Goal: Check status: Check status

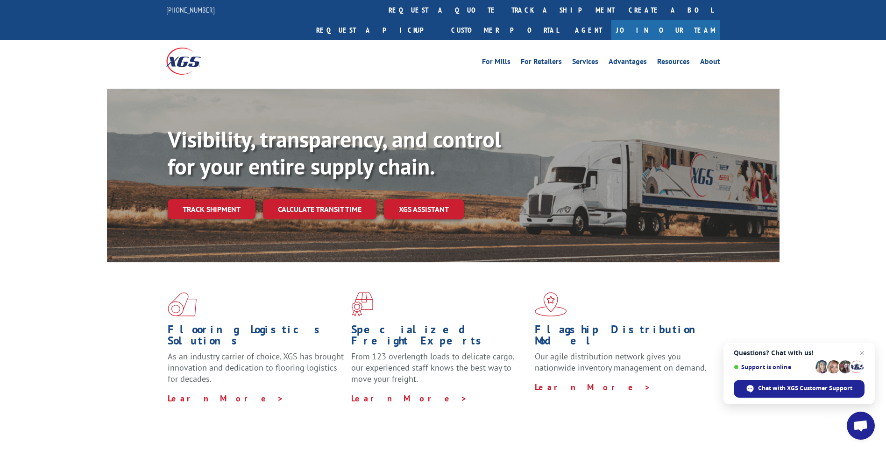
click at [837, 57] on div "For [PERSON_NAME] For Retailers Services Advantages Resources About For [PERSON…" at bounding box center [443, 61] width 886 height 42
click at [504, 6] on link "track a shipment" at bounding box center [562, 10] width 117 height 20
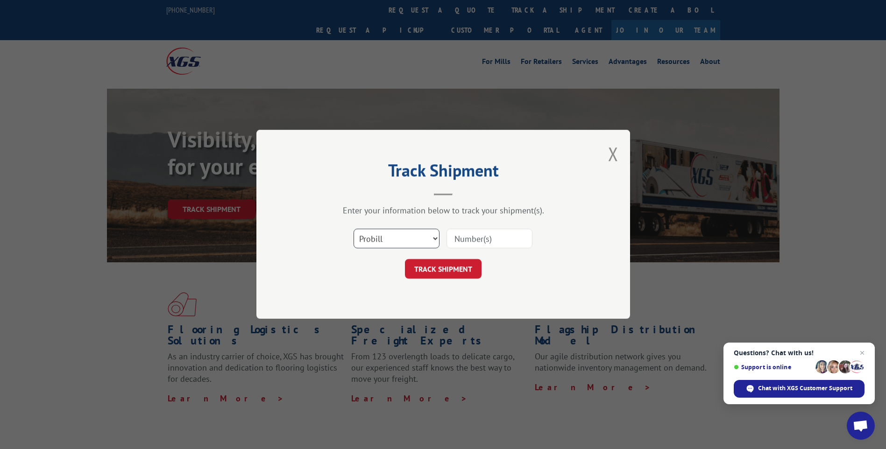
click at [437, 237] on select "Select category... Probill BOL PO" at bounding box center [396, 239] width 86 height 20
click at [353, 229] on select "Select category... Probill BOL PO" at bounding box center [396, 239] width 86 height 20
click at [453, 238] on input at bounding box center [489, 239] width 86 height 20
type input "16776028"
click button "TRACK SHIPMENT" at bounding box center [443, 270] width 77 height 20
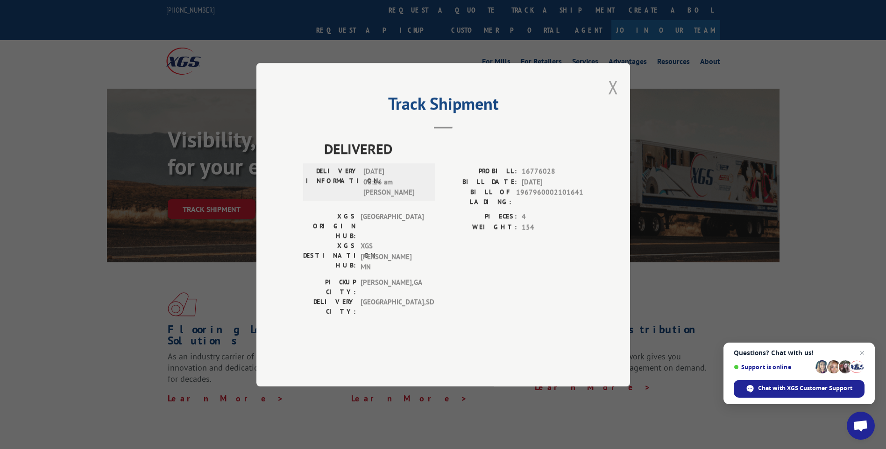
click at [614, 99] on button "Close modal" at bounding box center [613, 87] width 10 height 25
